Goal: Find specific page/section: Find specific page/section

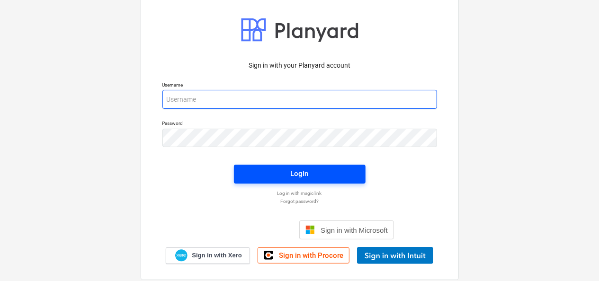
type input "rhys.williamson@tudormay.com"
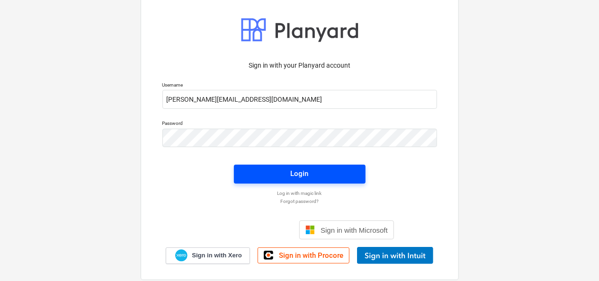
click at [278, 172] on span "Login" at bounding box center [299, 174] width 109 height 12
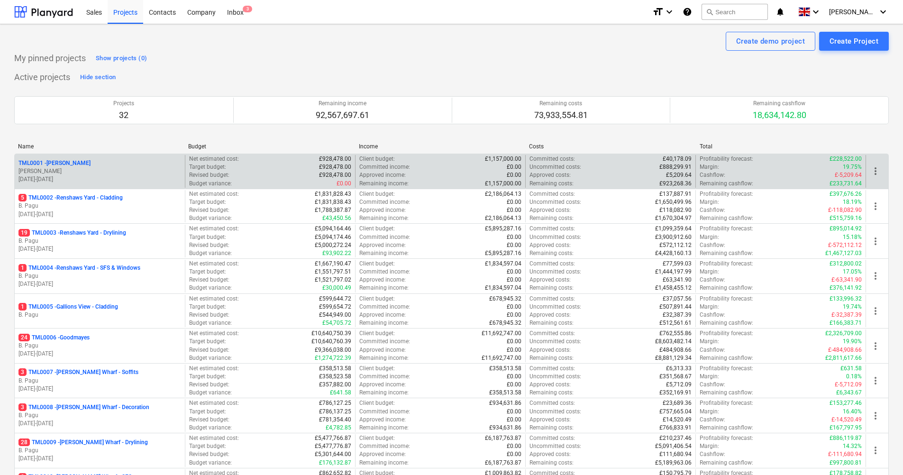
click at [64, 161] on p "TML0001 - [PERSON_NAME]" at bounding box center [54, 163] width 72 height 8
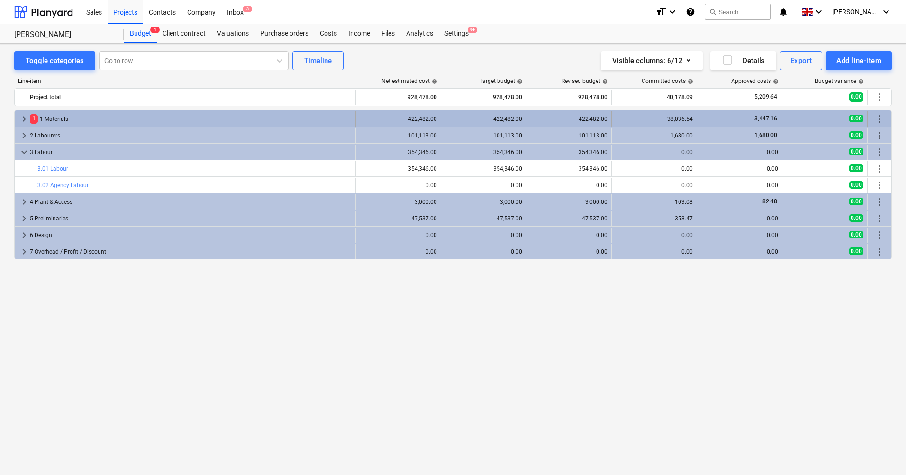
click at [60, 114] on div "1 1 Materials" at bounding box center [191, 118] width 322 height 15
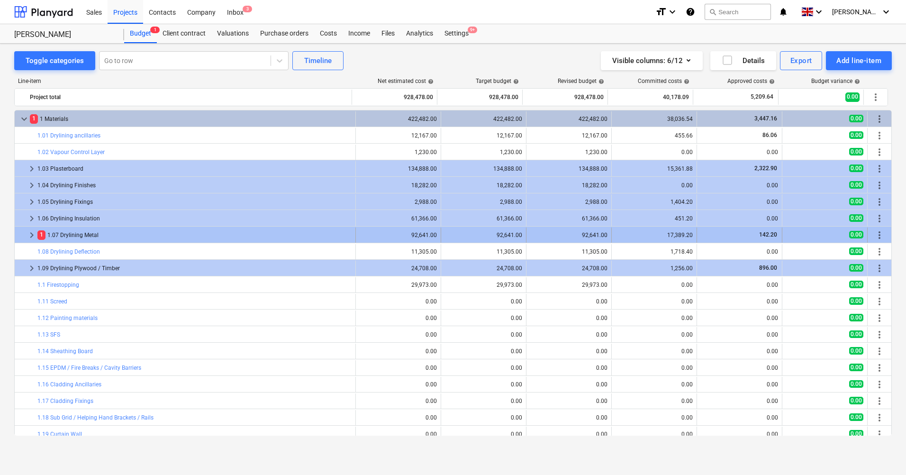
click at [86, 234] on div "1 1.07 Drylining Metal" at bounding box center [194, 234] width 314 height 15
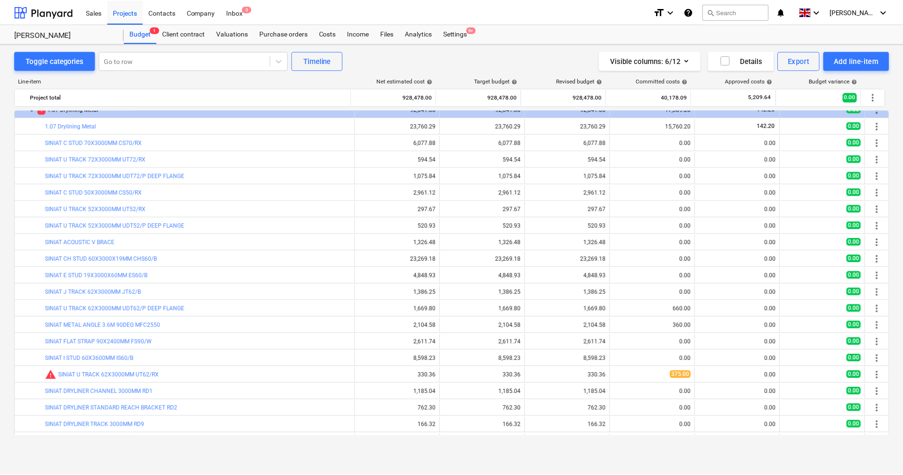
scroll to position [142, 0]
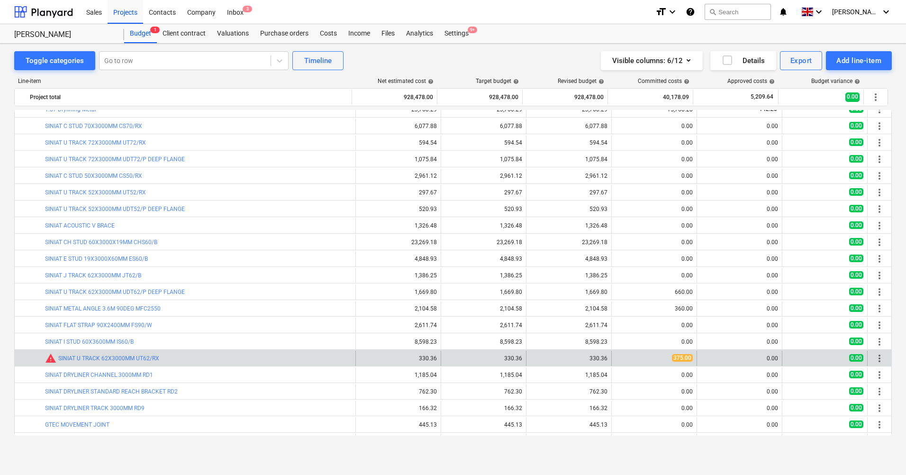
click at [602, 281] on span "375.00" at bounding box center [682, 358] width 21 height 8
click at [602, 281] on div "375.00" at bounding box center [654, 358] width 77 height 8
click at [109, 281] on link "SINIAT U TRACK 62X3000MM UT62/RX" at bounding box center [108, 358] width 101 height 7
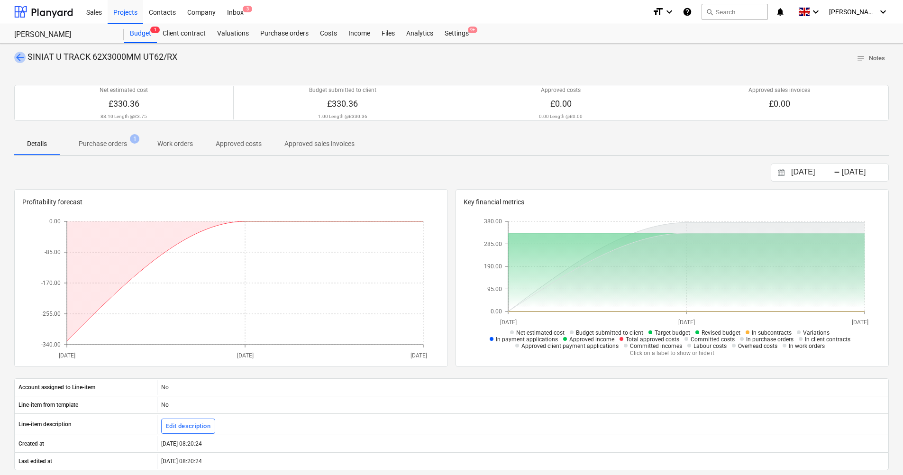
click at [24, 58] on span "arrow_back" at bounding box center [19, 57] width 11 height 11
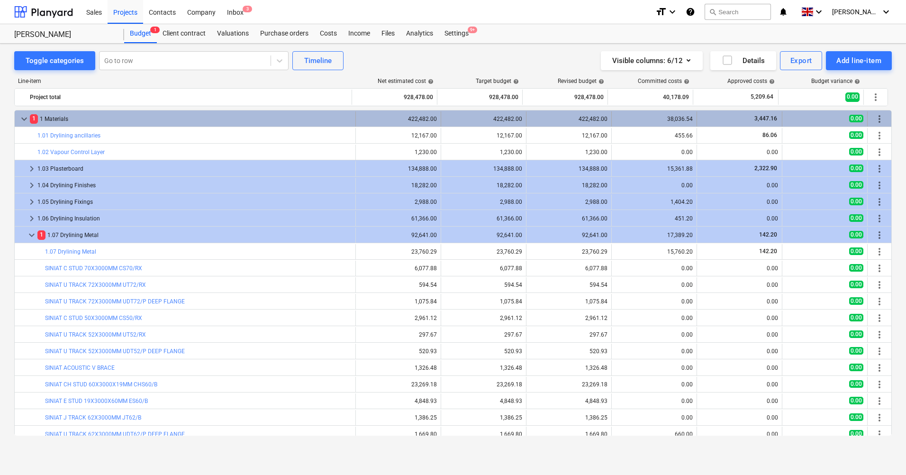
click at [23, 120] on span "keyboard_arrow_down" at bounding box center [23, 118] width 11 height 11
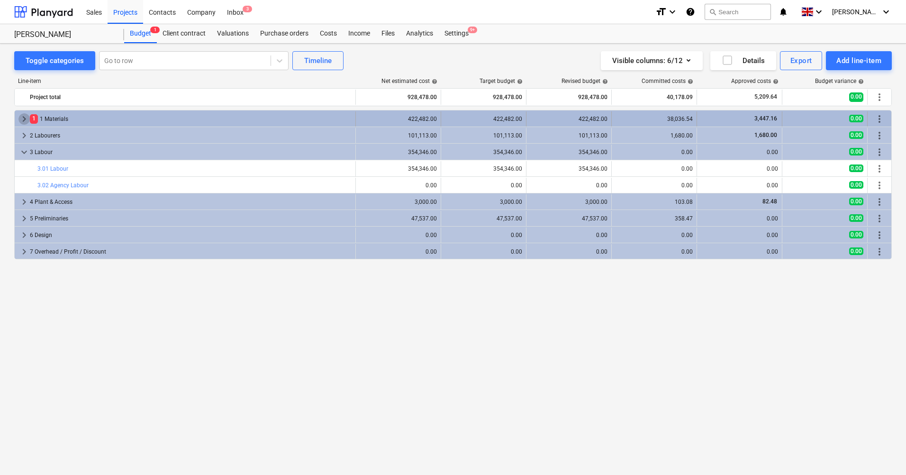
click at [22, 118] on span "keyboard_arrow_right" at bounding box center [23, 118] width 11 height 11
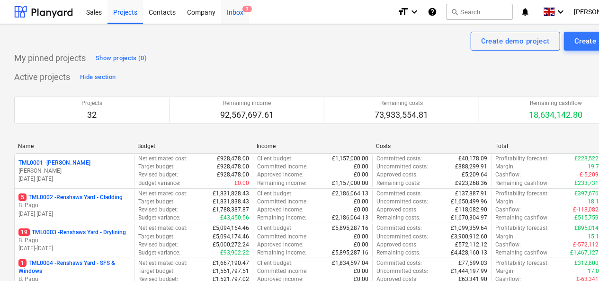
click at [247, 9] on span "3" at bounding box center [247, 9] width 9 height 7
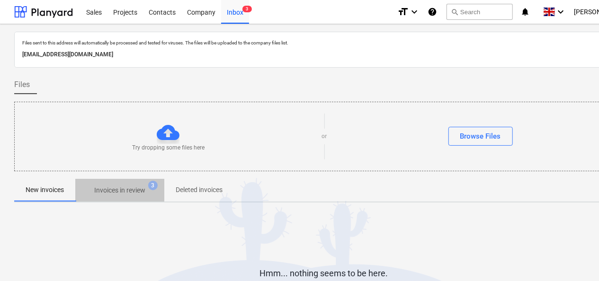
click at [136, 186] on p "Invoices in review" at bounding box center [119, 191] width 51 height 10
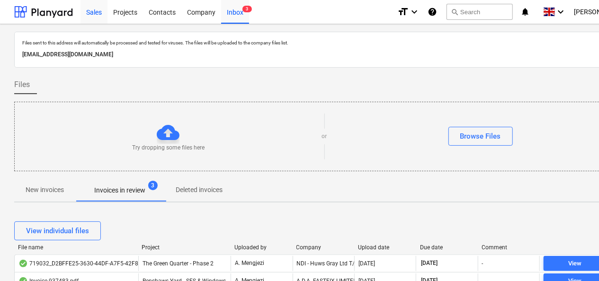
click at [92, 16] on div "Sales" at bounding box center [94, 12] width 27 height 24
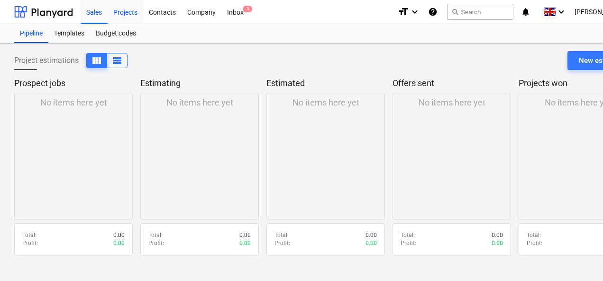
click at [125, 11] on div "Projects" at bounding box center [126, 12] width 36 height 24
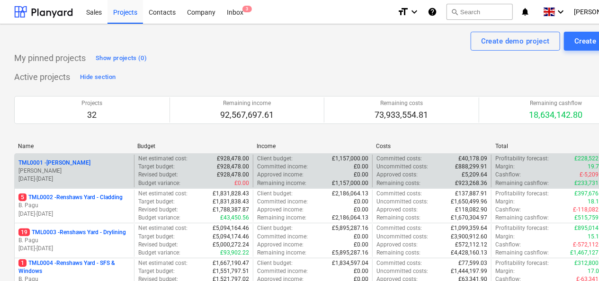
click at [46, 161] on p "TML0001 - [PERSON_NAME]" at bounding box center [54, 163] width 72 height 8
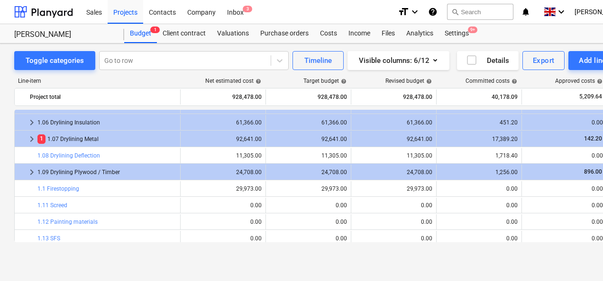
scroll to position [95, 0]
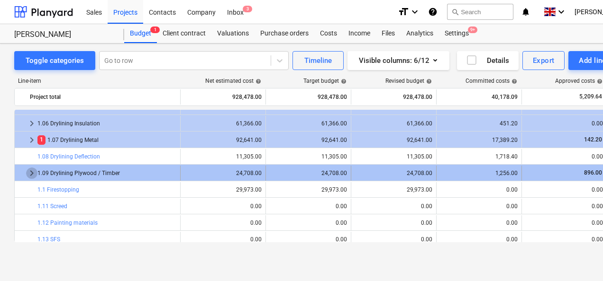
click at [27, 171] on span "keyboard_arrow_right" at bounding box center [31, 173] width 11 height 11
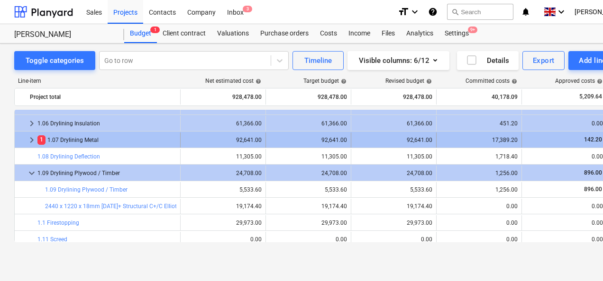
click at [31, 141] on span "keyboard_arrow_right" at bounding box center [31, 140] width 11 height 11
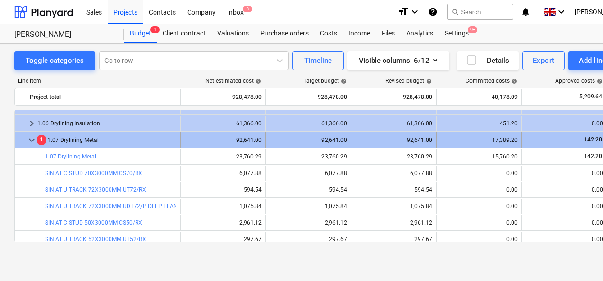
click at [31, 141] on span "keyboard_arrow_down" at bounding box center [31, 140] width 11 height 11
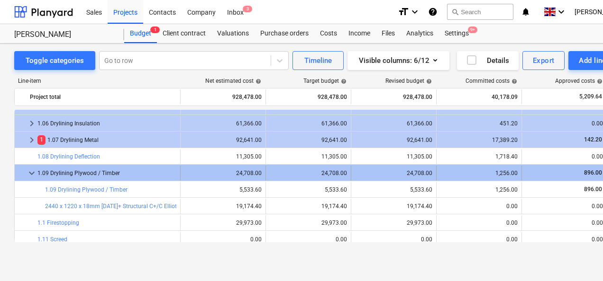
click at [35, 170] on span "keyboard_arrow_down" at bounding box center [31, 173] width 11 height 11
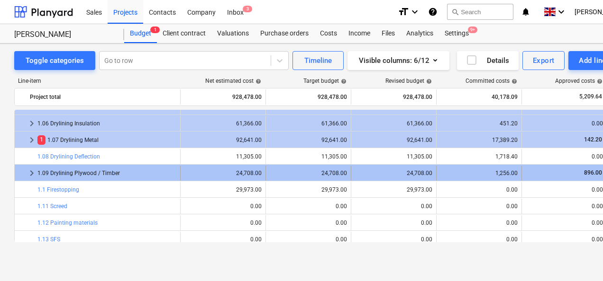
click at [34, 171] on span "keyboard_arrow_right" at bounding box center [31, 173] width 11 height 11
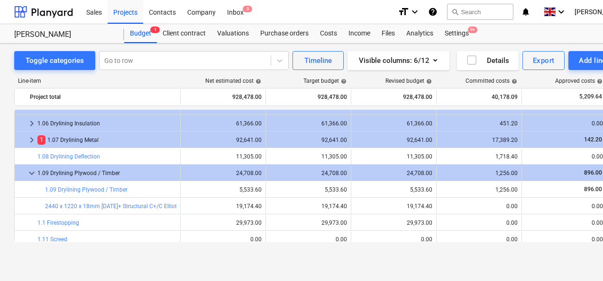
click at [34, 171] on span "keyboard_arrow_down" at bounding box center [31, 173] width 11 height 11
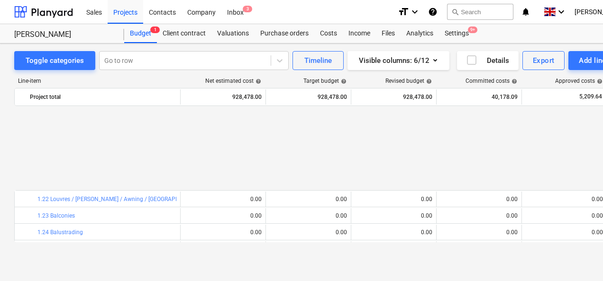
scroll to position [474, 0]
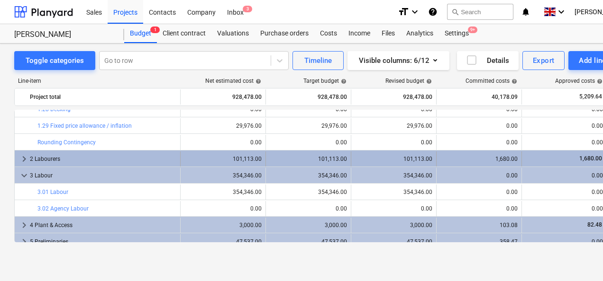
click at [25, 157] on span "keyboard_arrow_right" at bounding box center [23, 159] width 11 height 11
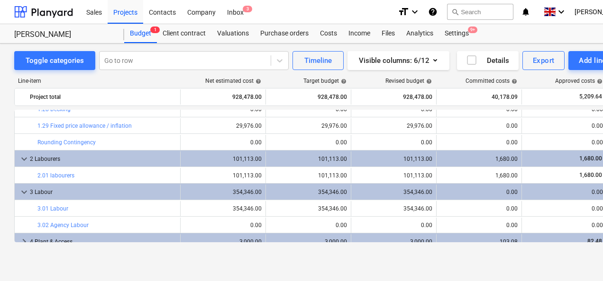
click at [25, 157] on span "keyboard_arrow_down" at bounding box center [23, 159] width 11 height 11
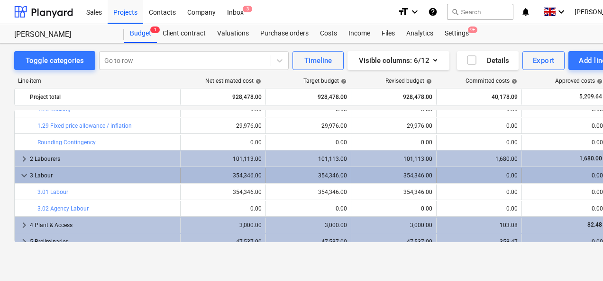
click at [23, 171] on span "keyboard_arrow_down" at bounding box center [23, 175] width 11 height 11
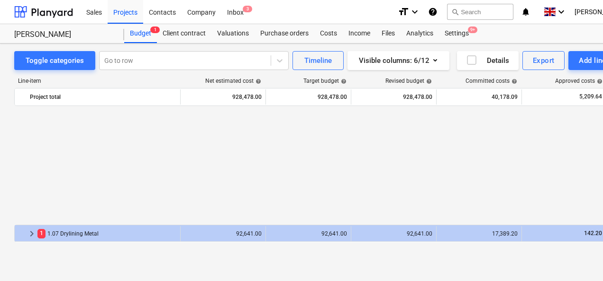
scroll to position [142, 0]
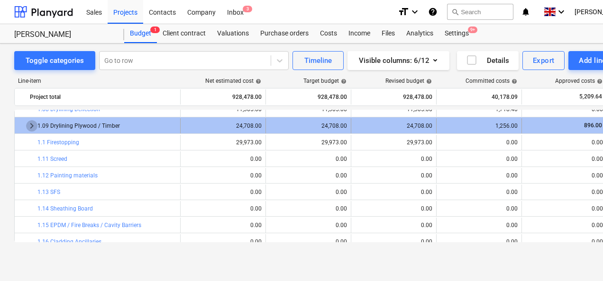
click at [31, 125] on span "keyboard_arrow_right" at bounding box center [31, 125] width 11 height 11
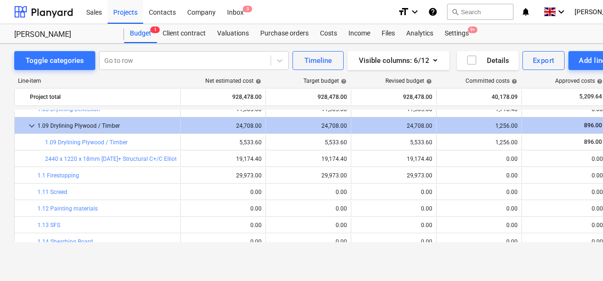
click at [31, 125] on span "keyboard_arrow_down" at bounding box center [31, 125] width 11 height 11
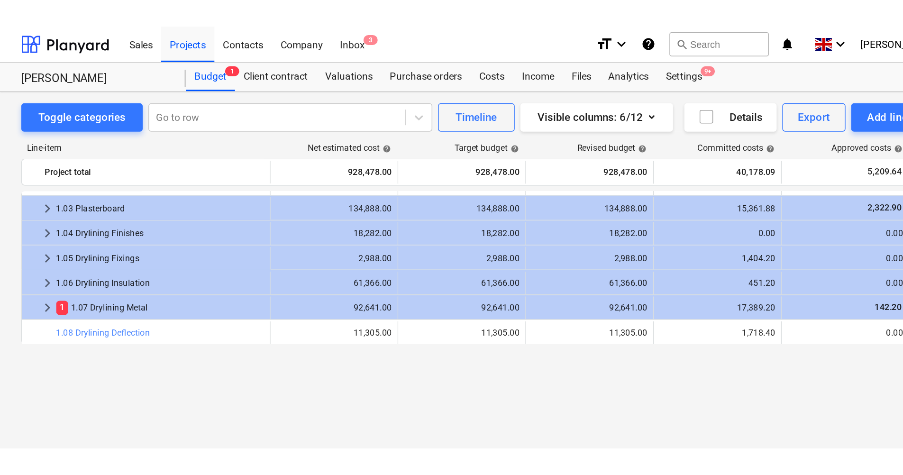
scroll to position [0, 0]
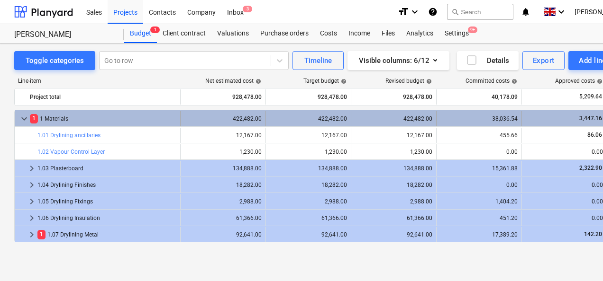
click at [25, 119] on span "keyboard_arrow_down" at bounding box center [23, 118] width 11 height 11
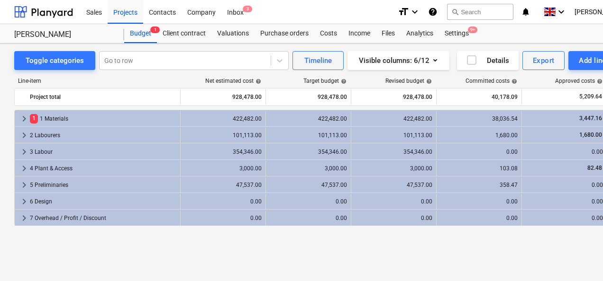
click at [230, 238] on div "keyboard_arrow_right 1 1 Materials 422,482.00 422,482.00 422,482.00 38,036.54 3…" at bounding box center [324, 176] width 620 height 133
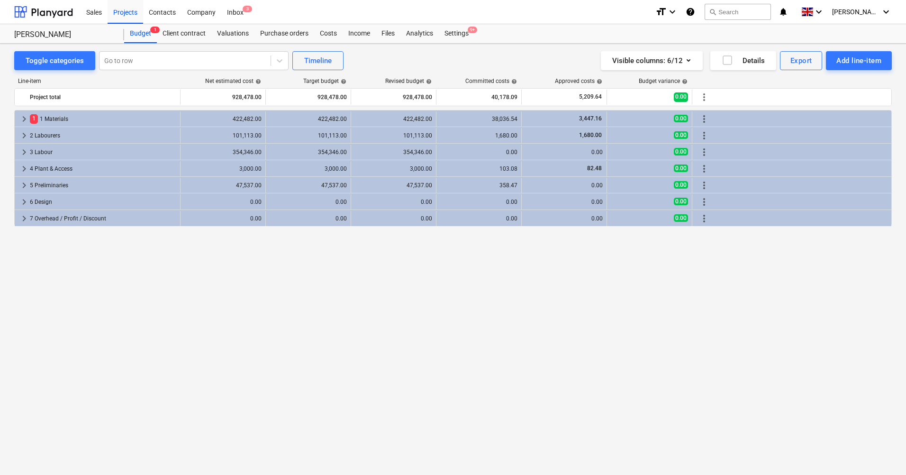
click at [253, 293] on div "keyboard_arrow_right 1 1 Materials 422,482.00 422,482.00 422,482.00 38,036.54 3…" at bounding box center [453, 273] width 878 height 326
click at [151, 35] on div "Budget 1" at bounding box center [140, 33] width 33 height 19
click at [126, 16] on div "Projects" at bounding box center [126, 12] width 36 height 24
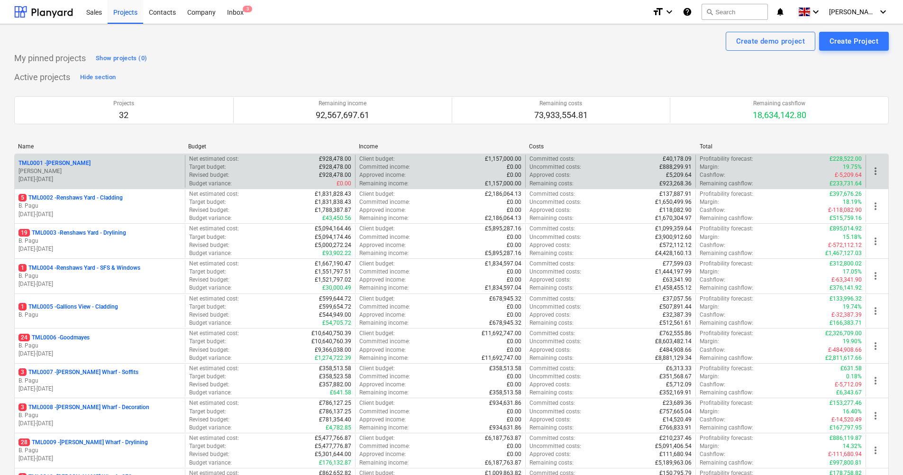
click at [51, 164] on p "TML0001 - [PERSON_NAME]" at bounding box center [54, 163] width 72 height 8
